Goal: Task Accomplishment & Management: Manage account settings

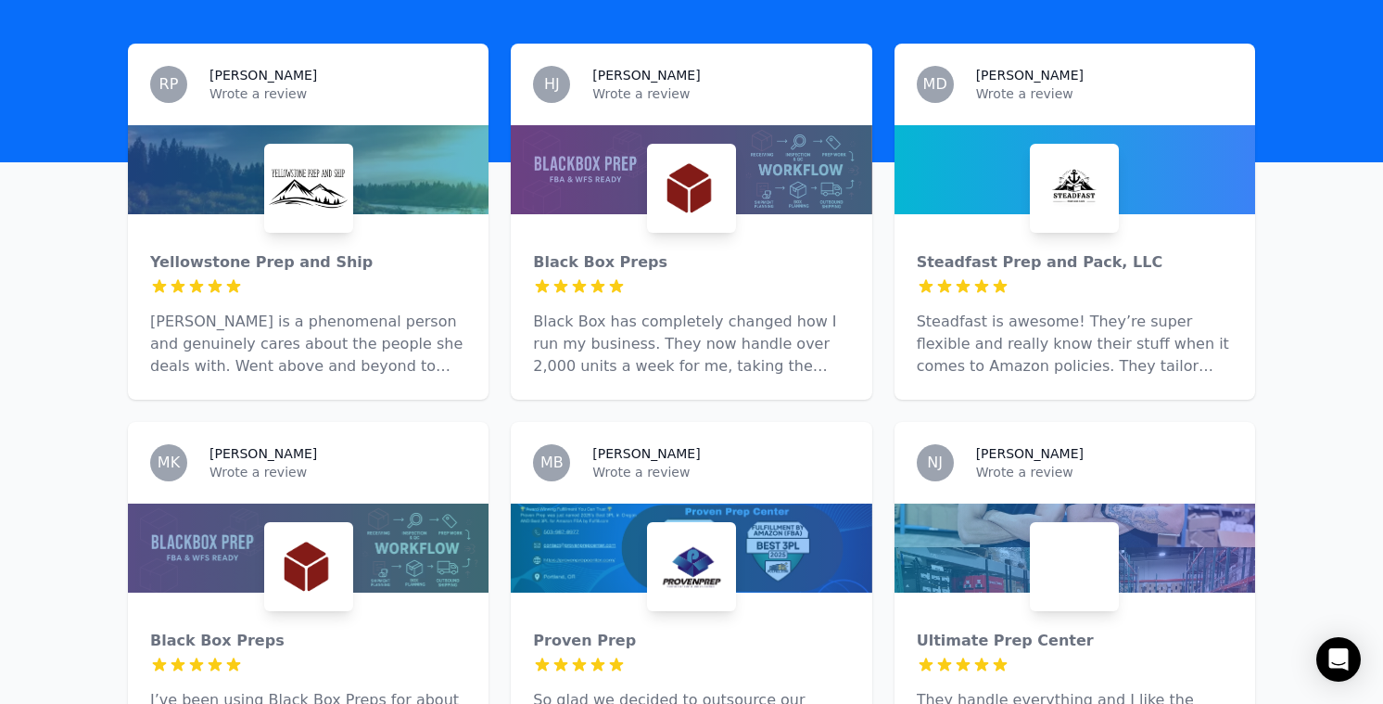
scroll to position [934, 0]
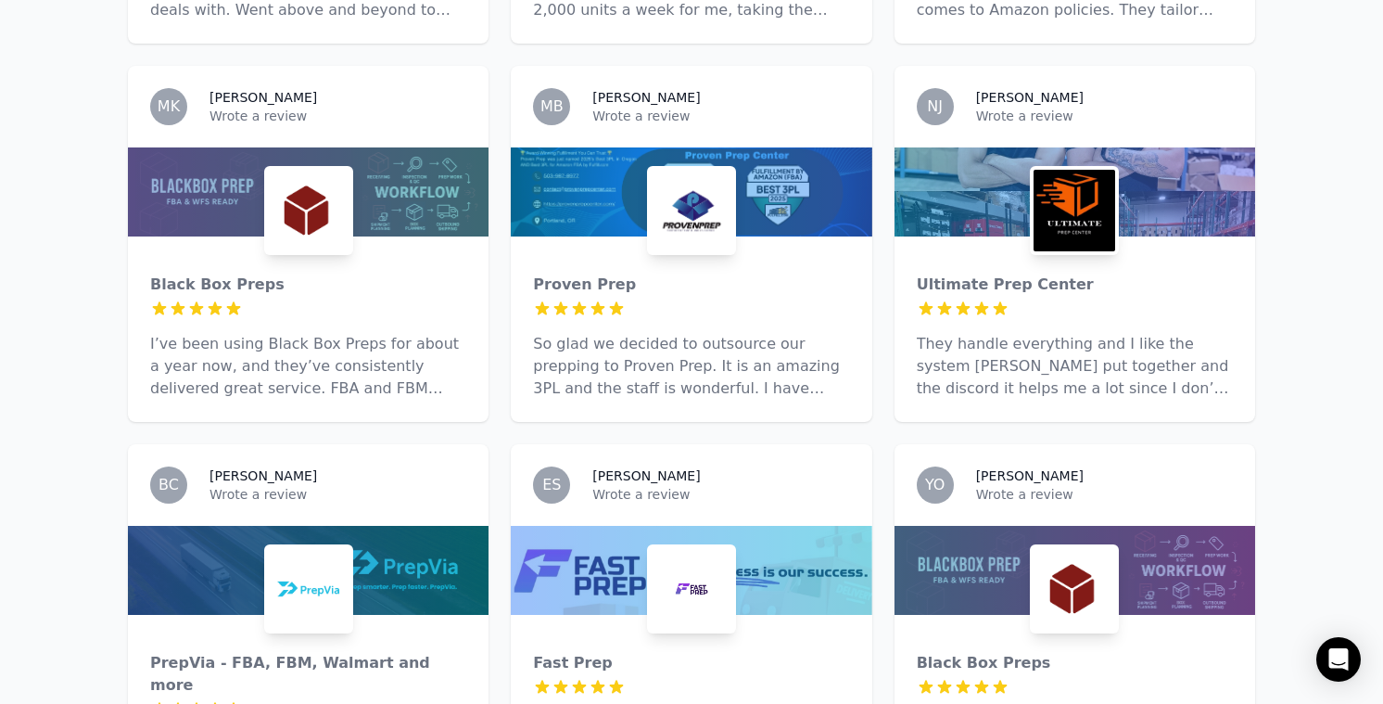
click at [826, 236] on div "Proven Prep 5 out of 5 stars So glad we decided to outsource our prepping to Pr…" at bounding box center [691, 328] width 361 height 185
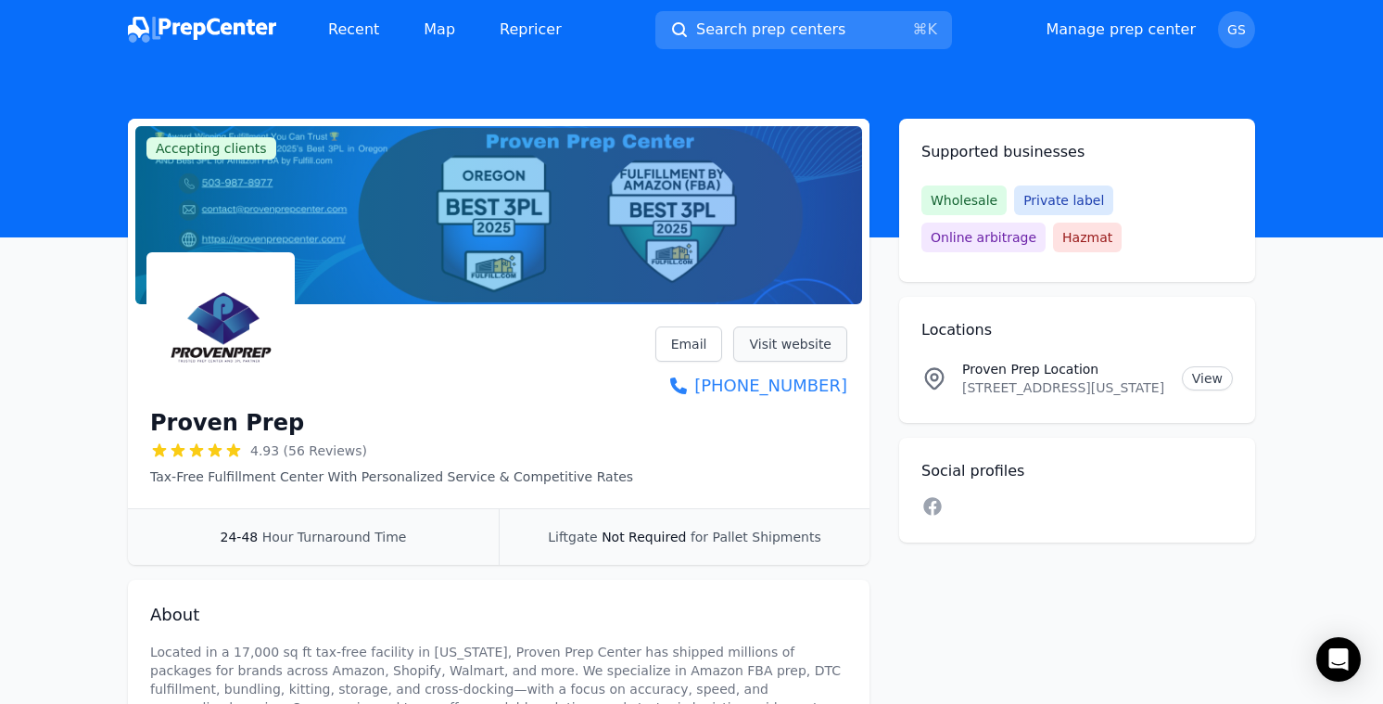
click at [785, 330] on link "Visit website" at bounding box center [790, 343] width 114 height 35
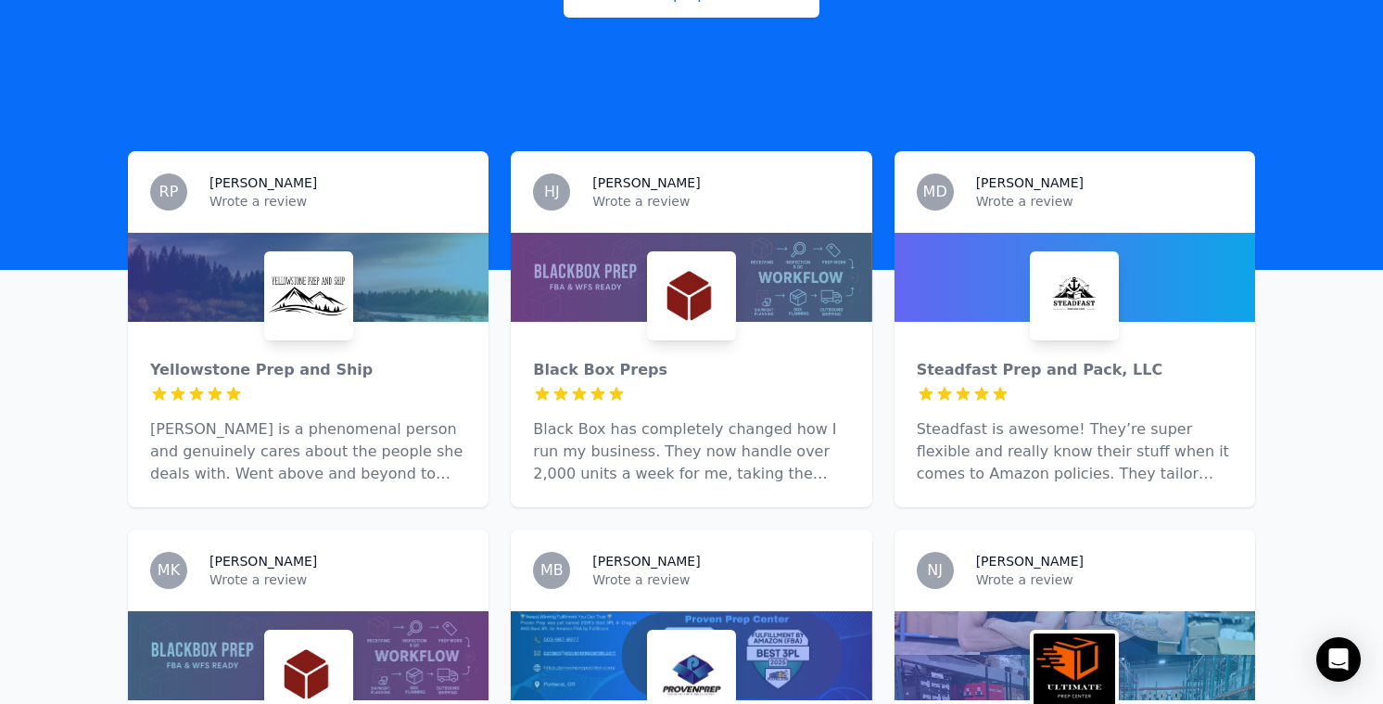
scroll to position [488, 0]
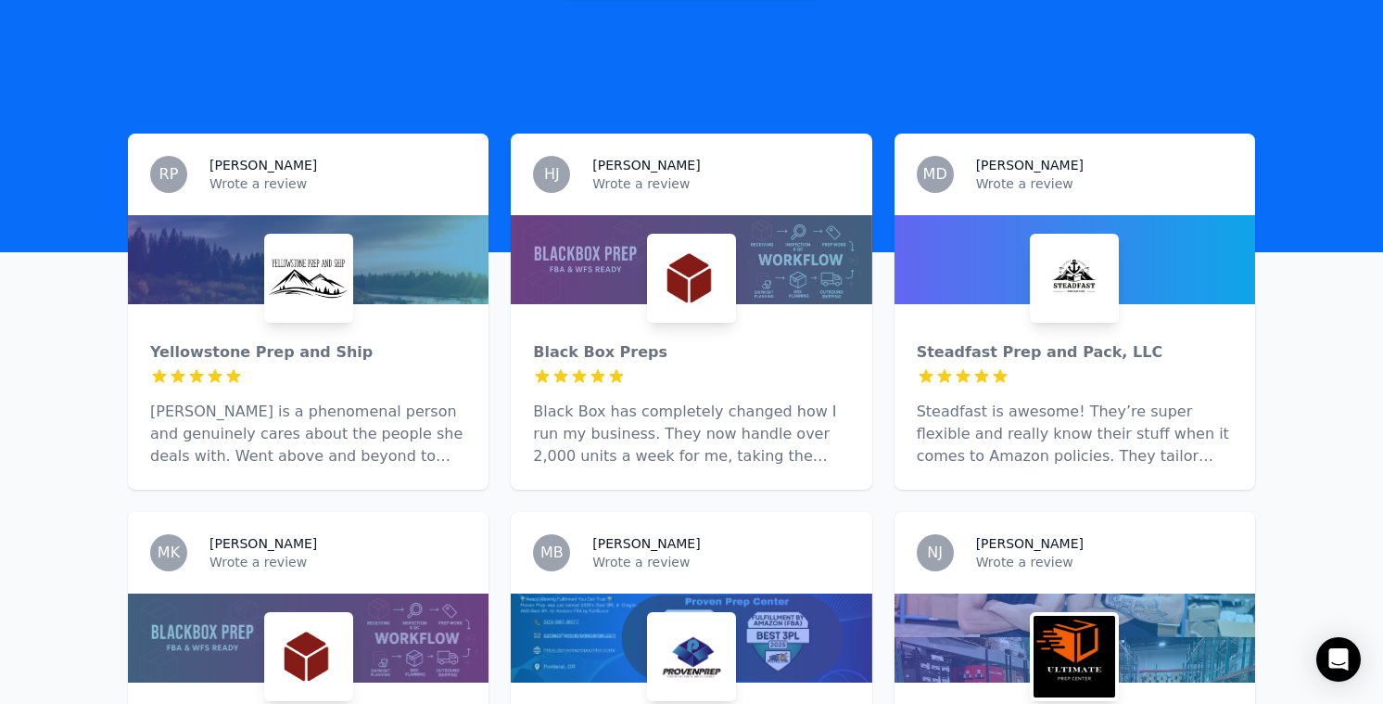
click at [1035, 362] on div "Steadfast Prep and Pack, LLC 5 out of 5 stars Steadfast is awesome! They’re sup…" at bounding box center [1075, 396] width 361 height 185
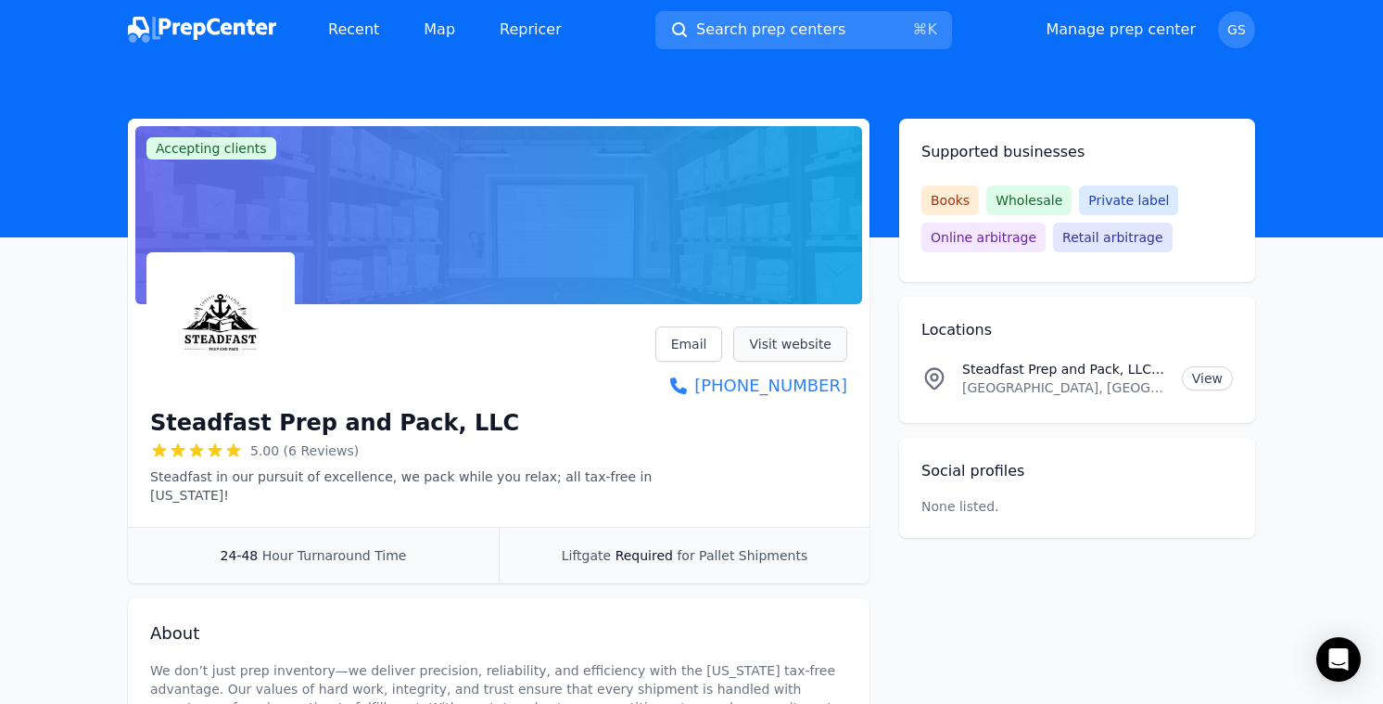
click at [767, 347] on link "Visit website" at bounding box center [790, 343] width 114 height 35
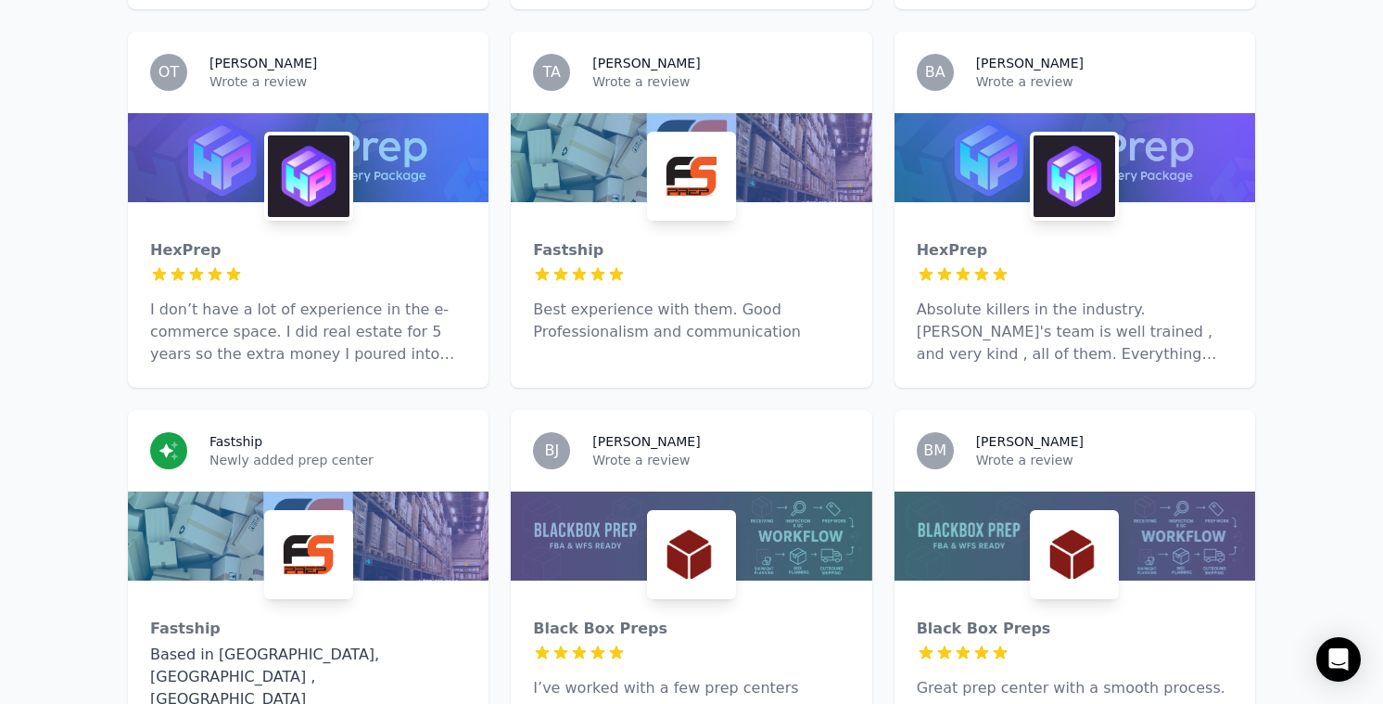
scroll to position [1728, 0]
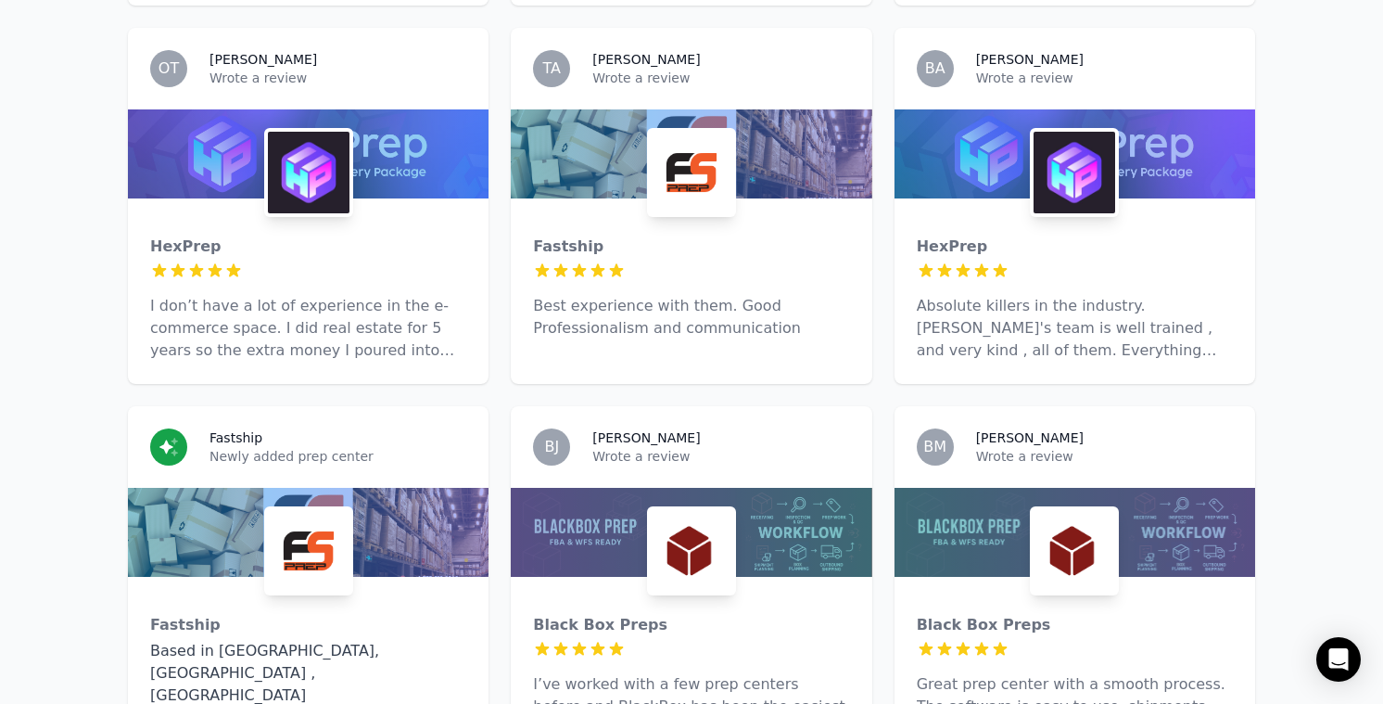
click at [699, 295] on p "Best experience with them. Good Professionalism and communication" at bounding box center [691, 317] width 316 height 44
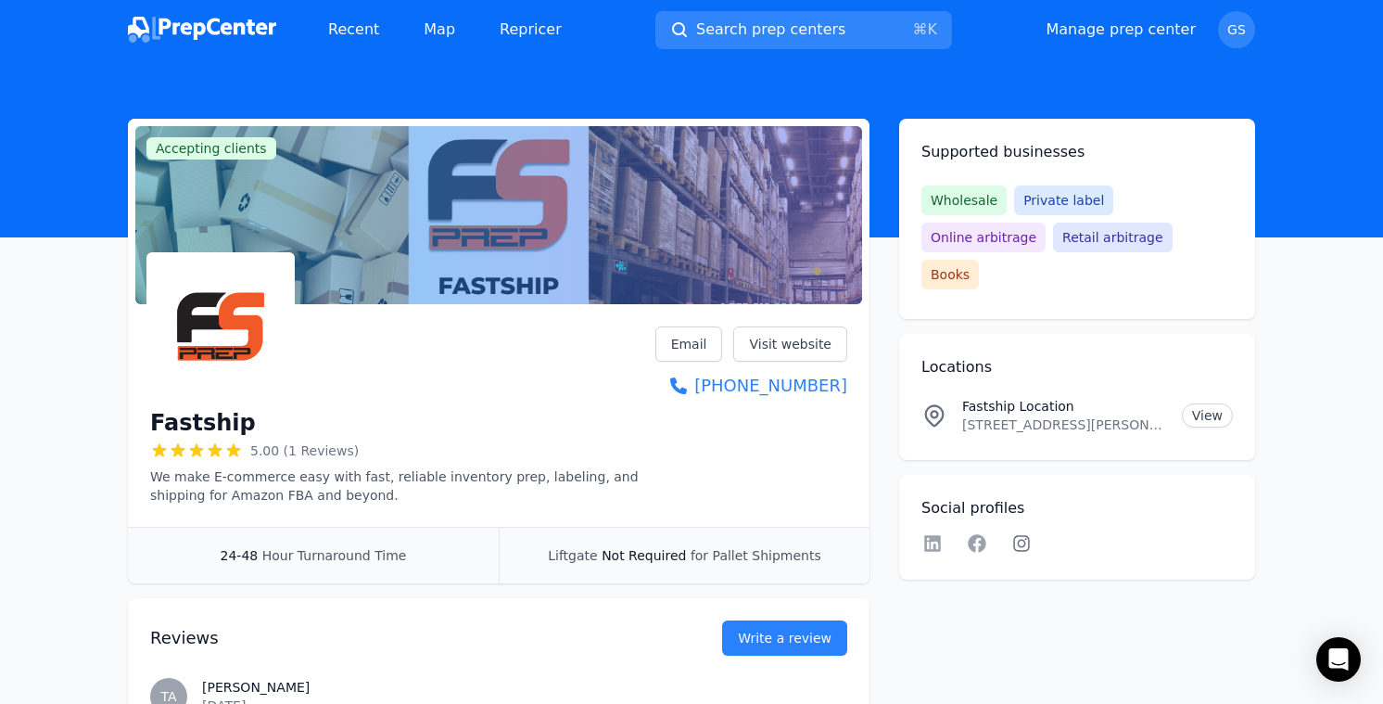
click at [1017, 535] on icon at bounding box center [1021, 543] width 17 height 17
click at [1210, 403] on link "View" at bounding box center [1207, 415] width 51 height 24
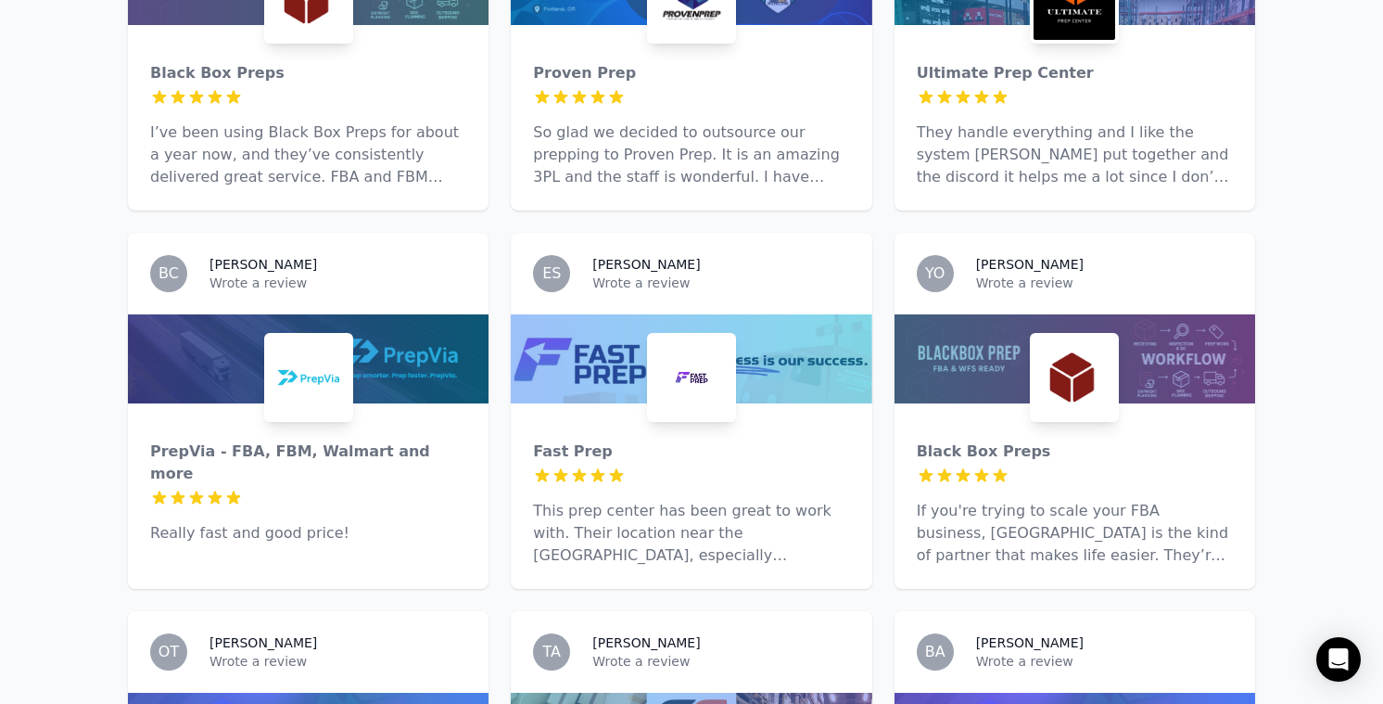
scroll to position [1157, 0]
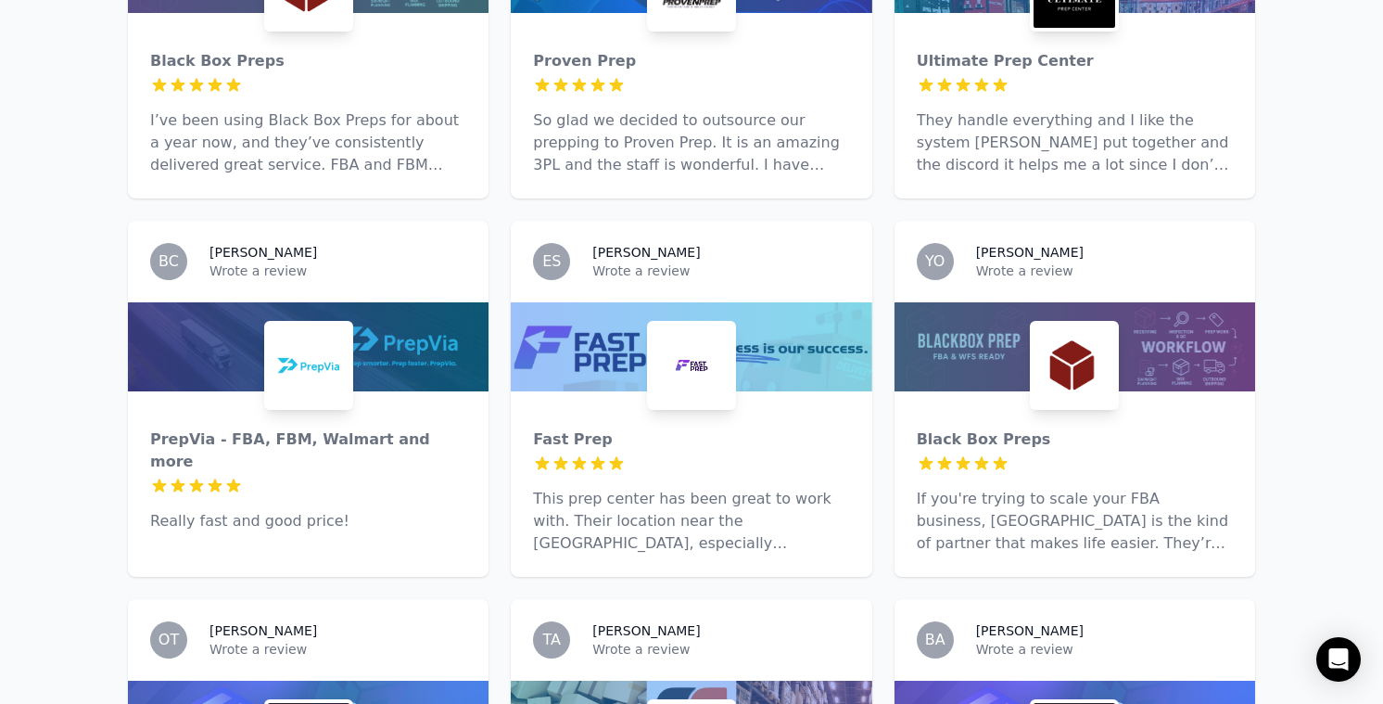
click at [342, 504] on div "PrepVia - FBA, FBM, Walmart and more 5 out of 5 stars Really fast and good pric…" at bounding box center [308, 472] width 361 height 163
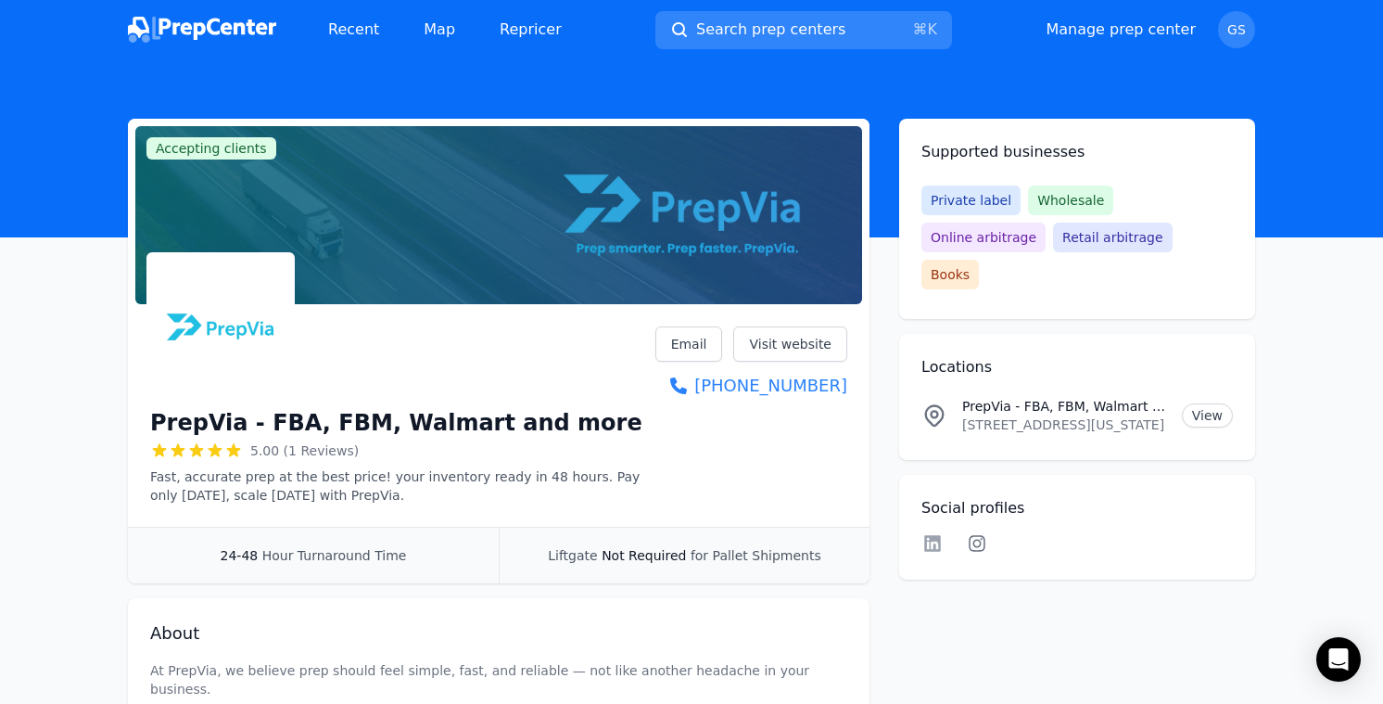
click at [981, 534] on icon at bounding box center [977, 543] width 22 height 19
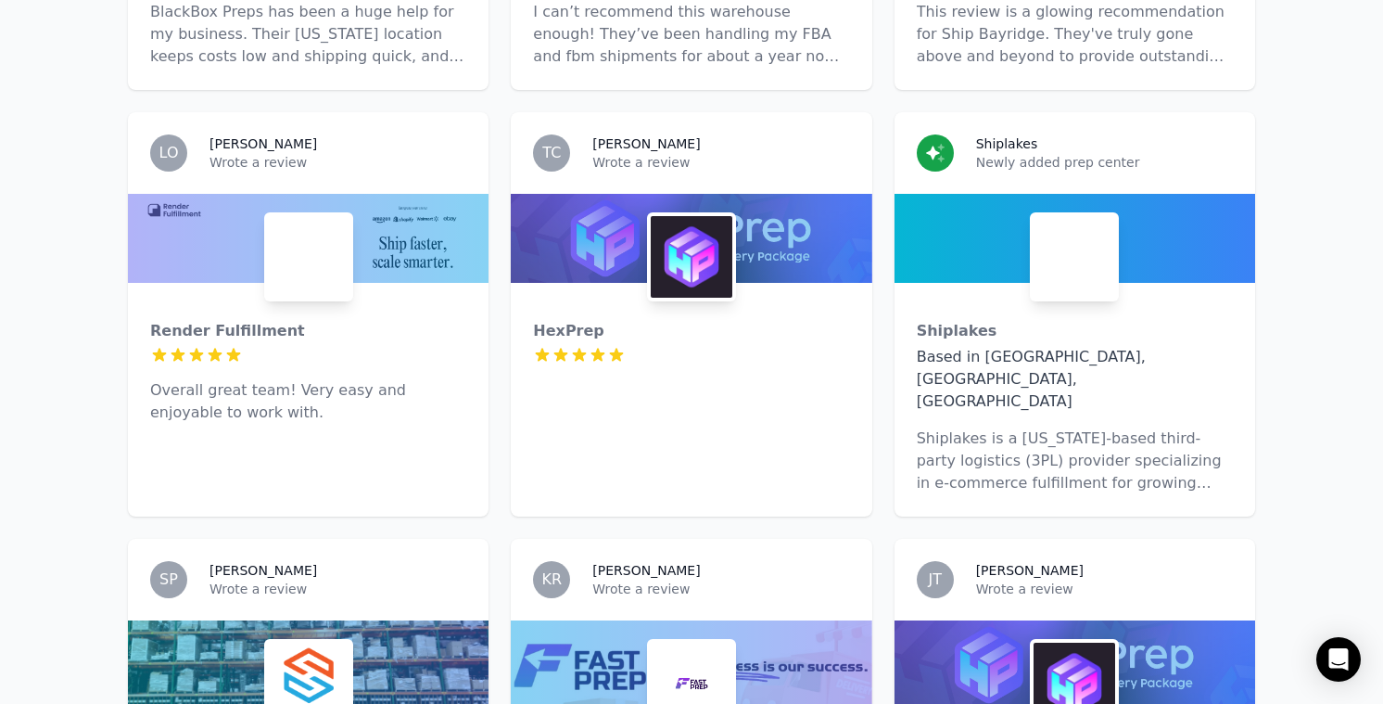
scroll to position [2815, 0]
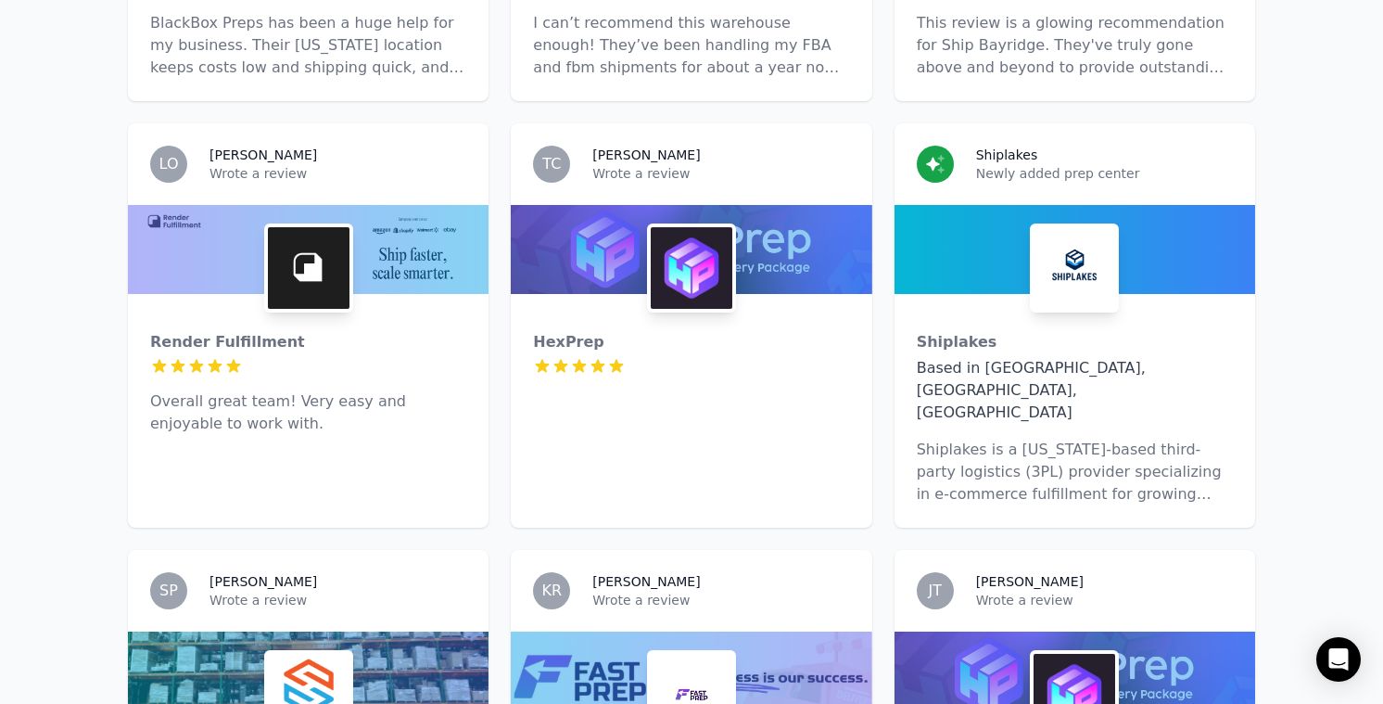
click at [397, 314] on div "Render Fulfillment 5 out of 5 stars Overall great team! Very easy and enjoyable…" at bounding box center [308, 375] width 361 height 163
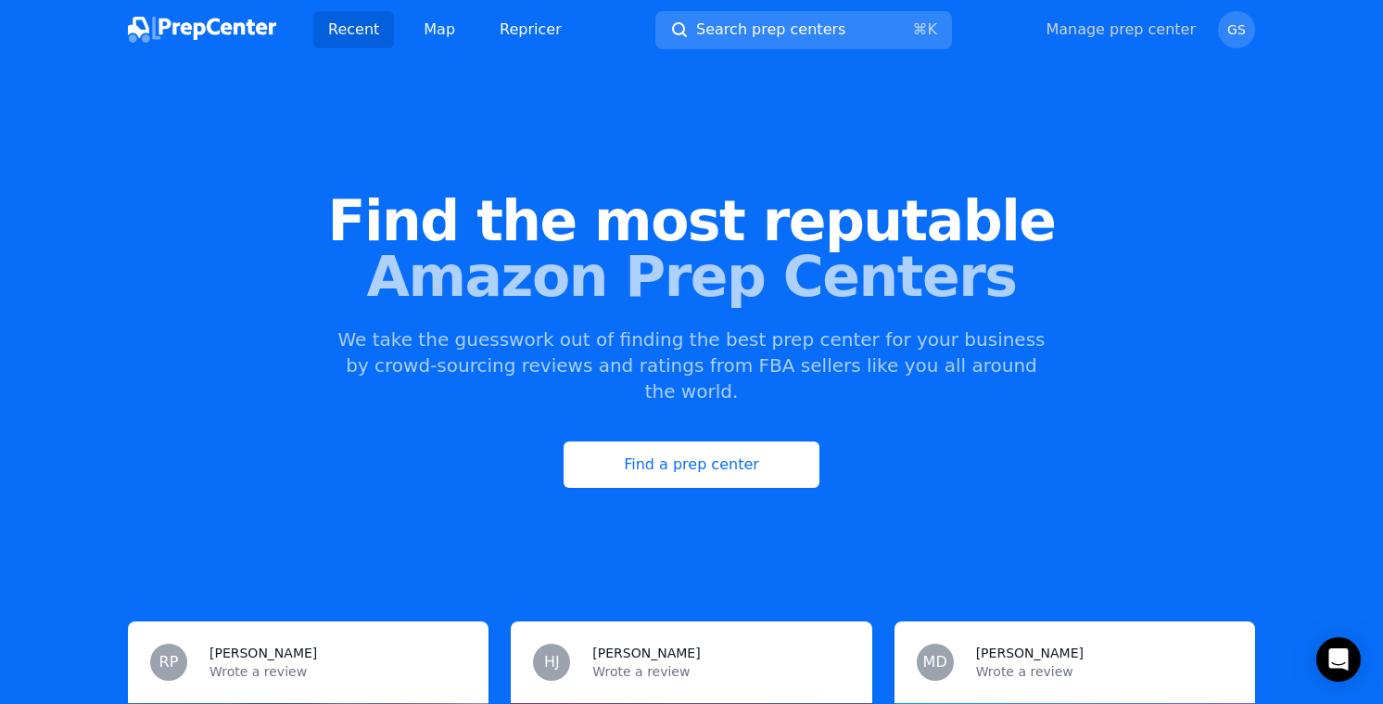
click at [1102, 26] on link "Manage prep center" at bounding box center [1121, 30] width 150 height 22
click at [1125, 28] on link "Manage prep center" at bounding box center [1121, 30] width 150 height 22
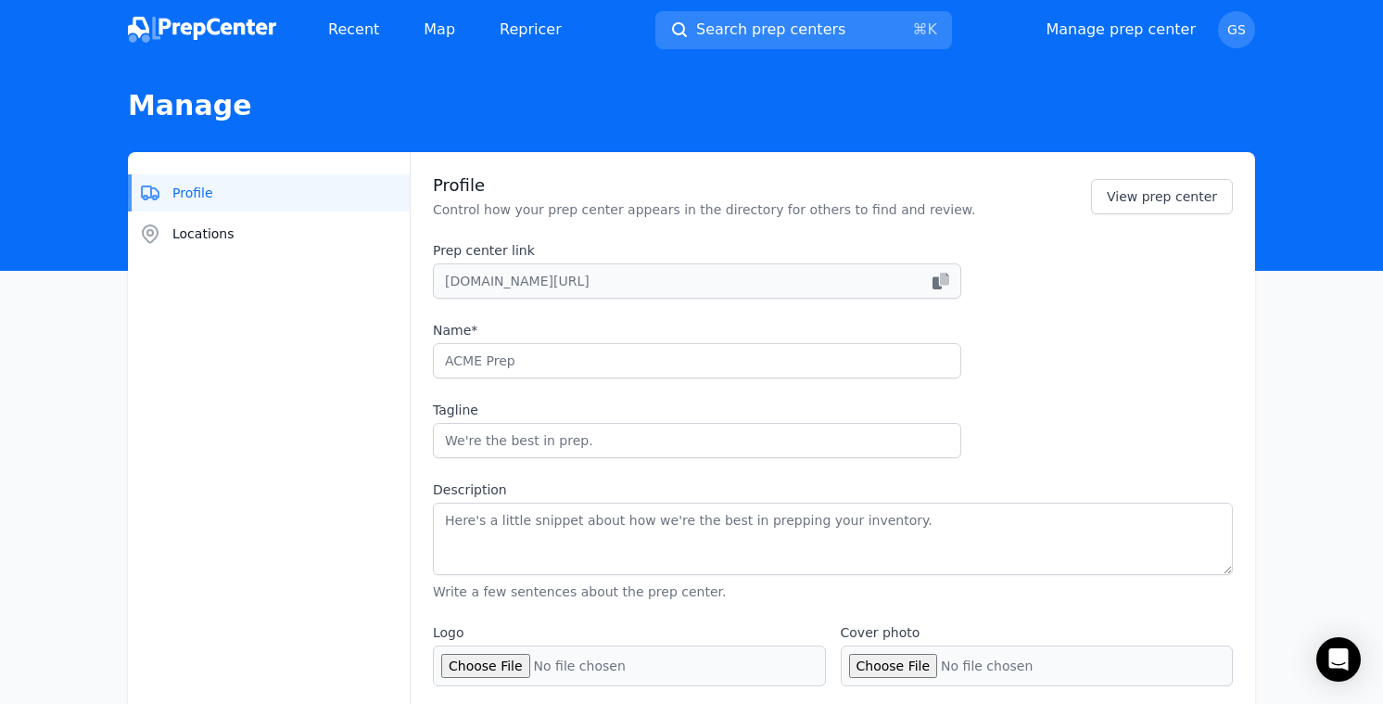
type input "Render Fulfillment"
type input "Designed to fuel eCommerce growth - Tax-free state advantage"
type textarea "Render: Your quality fulfillment partner. The Render platform integrates with y…"
type input "[DOMAIN_NAME]"
type input "6175011900"
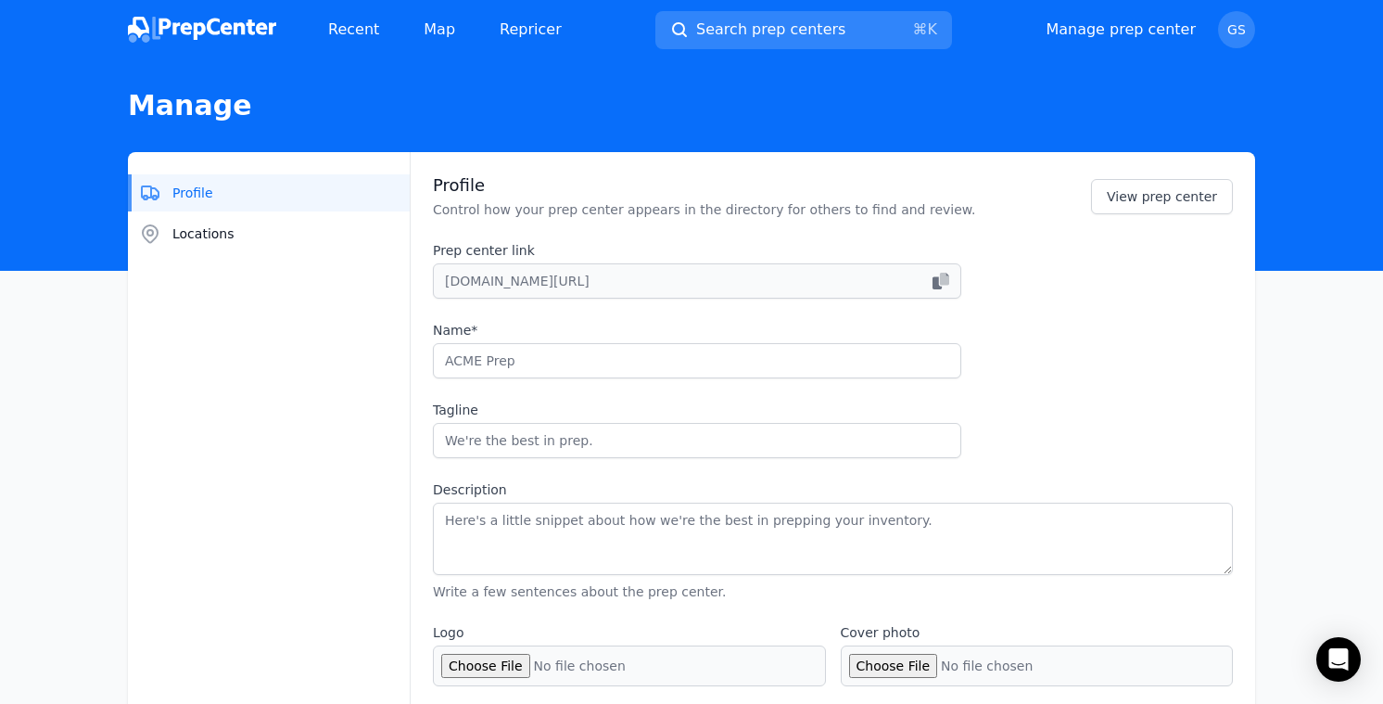
type input "[EMAIL_ADDRESS][DOMAIN_NAME]"
checkbox input "true"
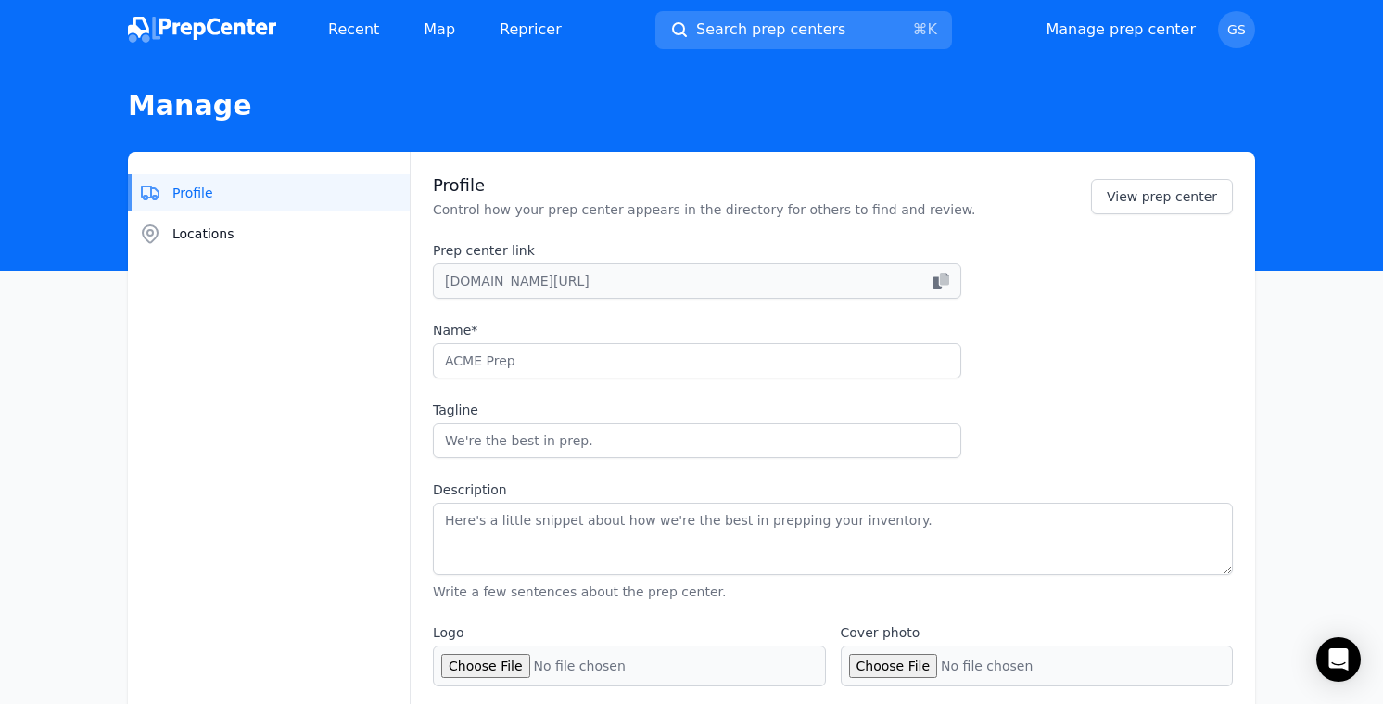
checkbox input "true"
select select "24"
type input "renderfulfillment"
type input "tryrender"
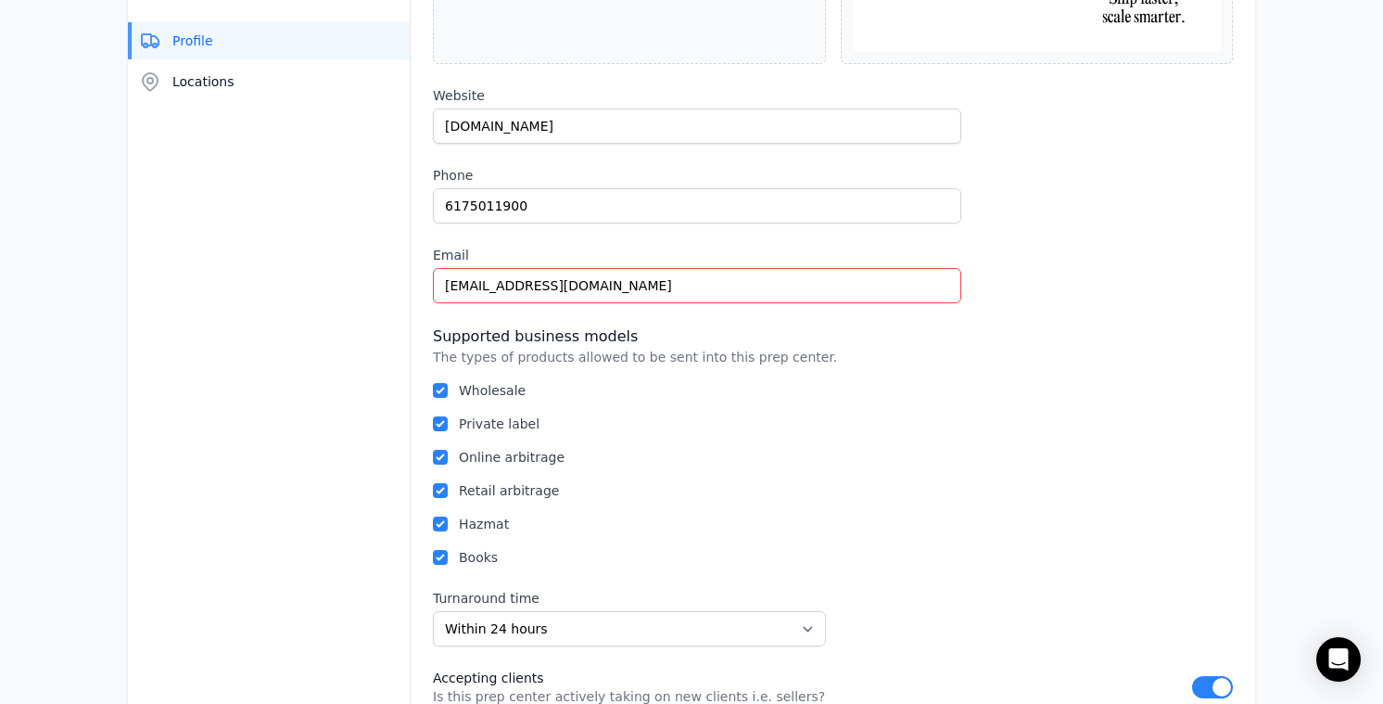
scroll to position [555, 0]
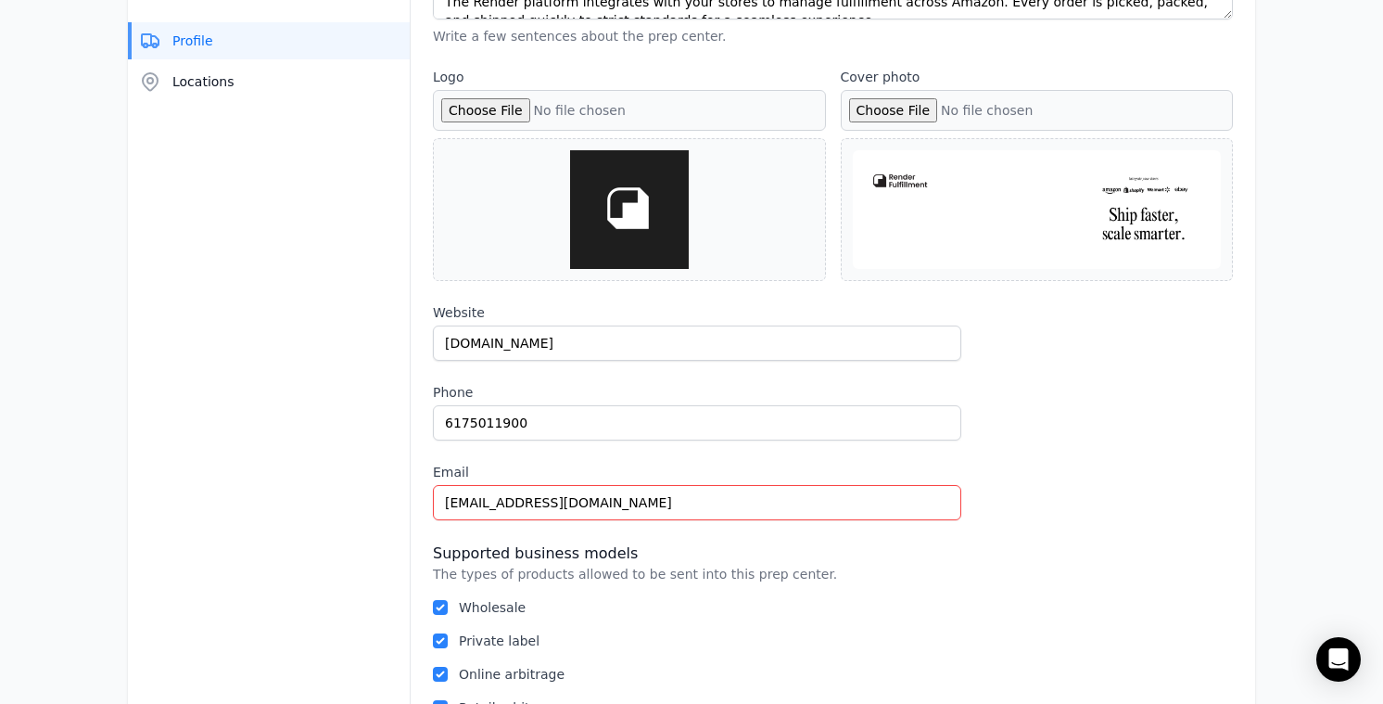
click at [505, 115] on input "Logo" at bounding box center [629, 110] width 393 height 41
click at [512, 108] on input "Logo" at bounding box center [629, 110] width 393 height 41
type input "C:\fakepath\Negro [PERSON_NAME] y Amarillo Falla Digital Dinero Logos para [PER…"
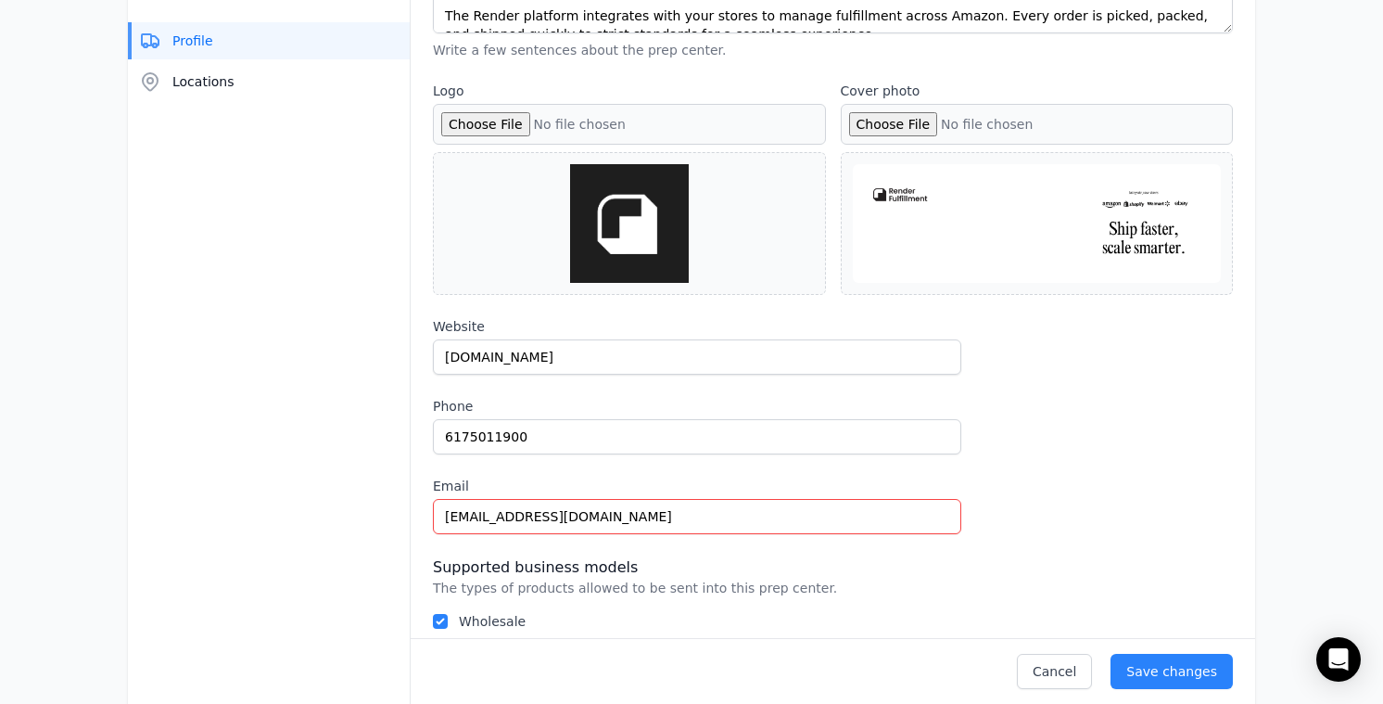
scroll to position [427, 0]
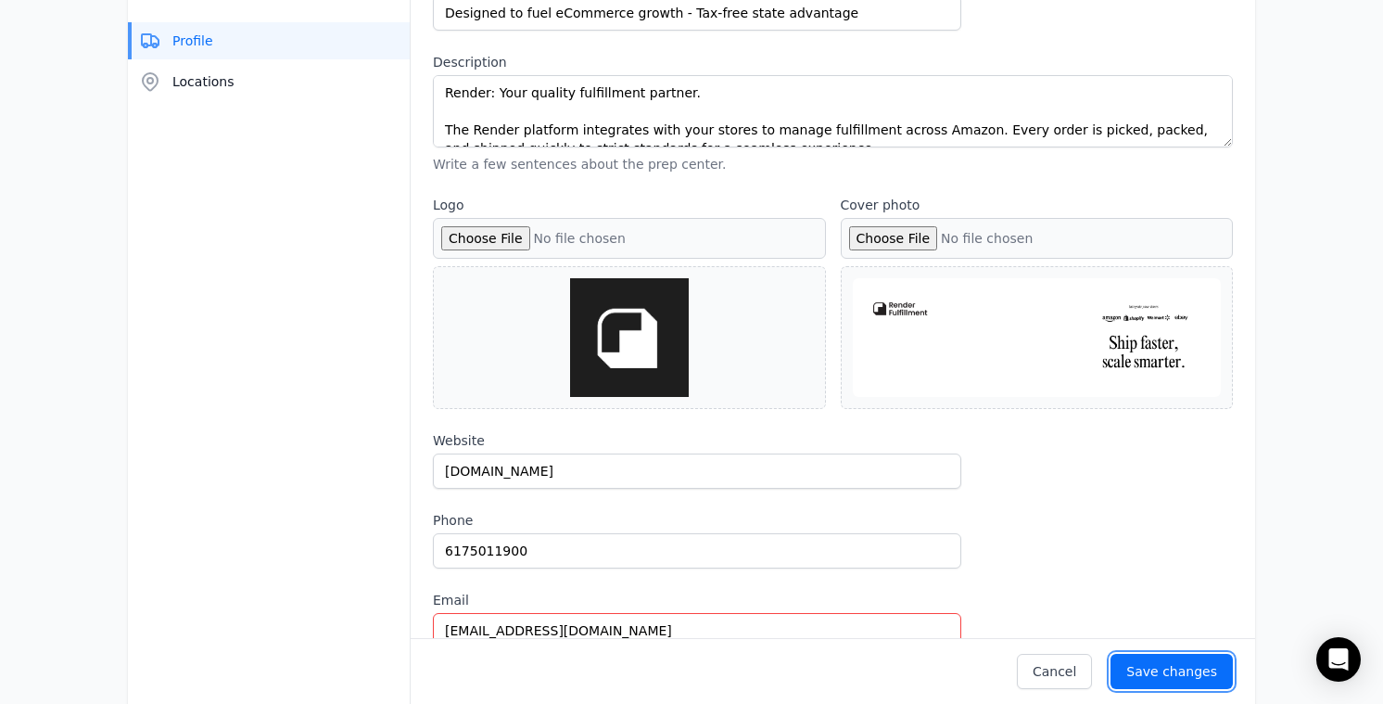
click at [1181, 662] on div "Save changes" at bounding box center [1171, 671] width 91 height 19
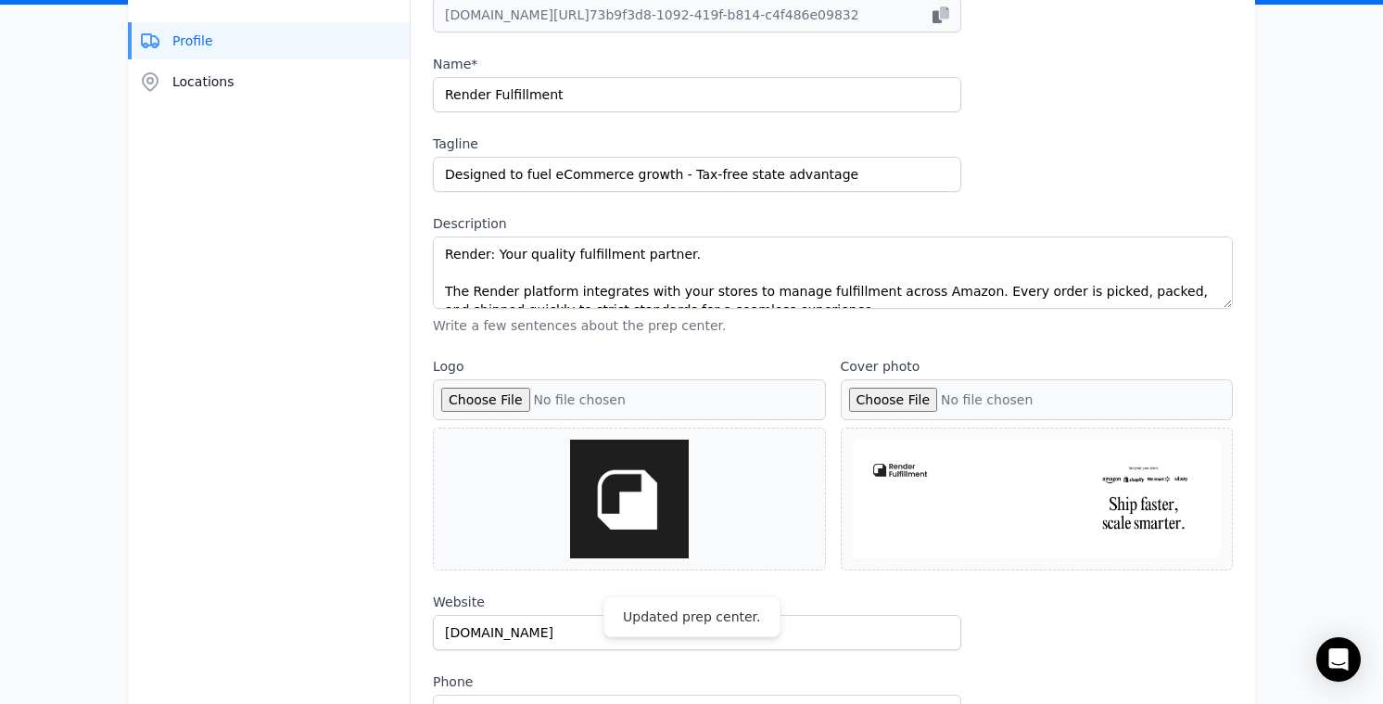
scroll to position [0, 0]
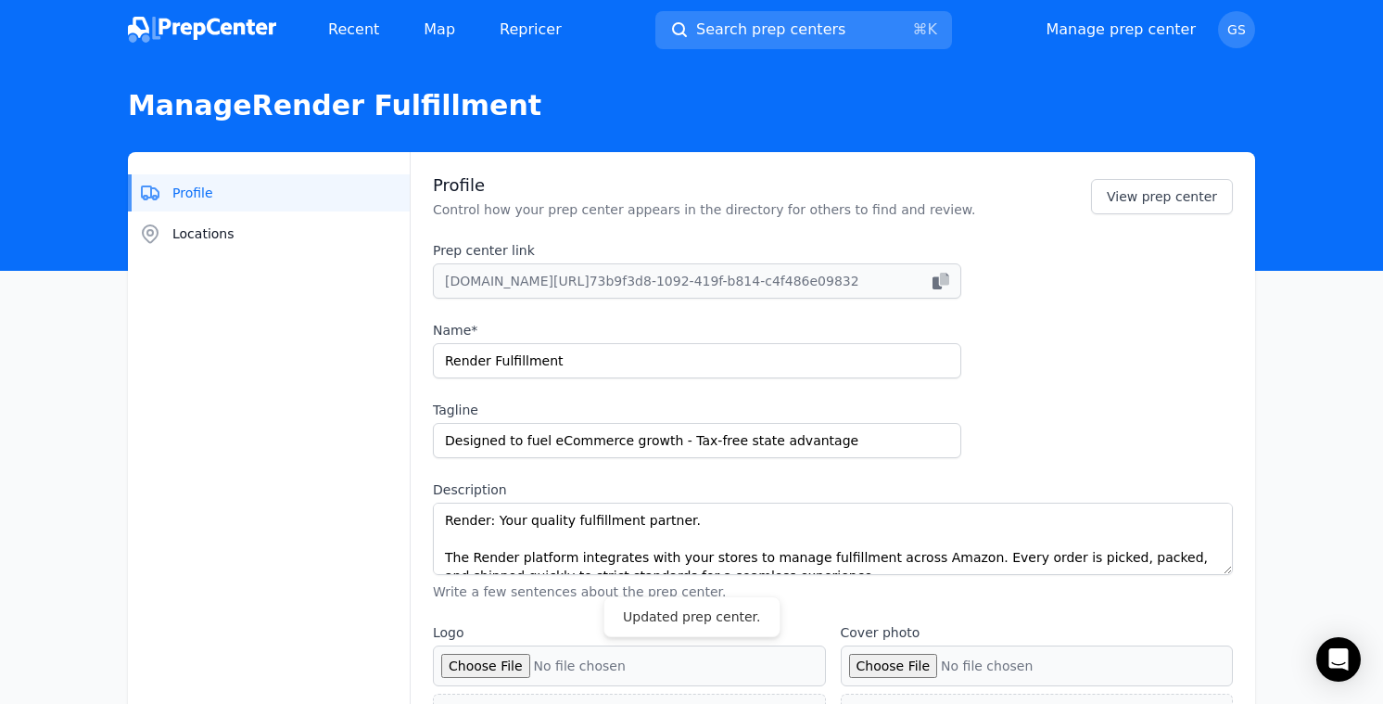
click at [236, 26] on img at bounding box center [202, 30] width 148 height 26
